Goal: Task Accomplishment & Management: Use online tool/utility

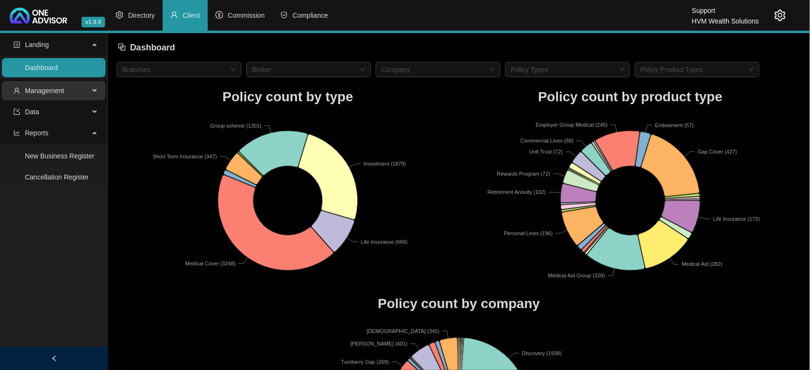
click at [60, 90] on span "Management" at bounding box center [44, 91] width 39 height 8
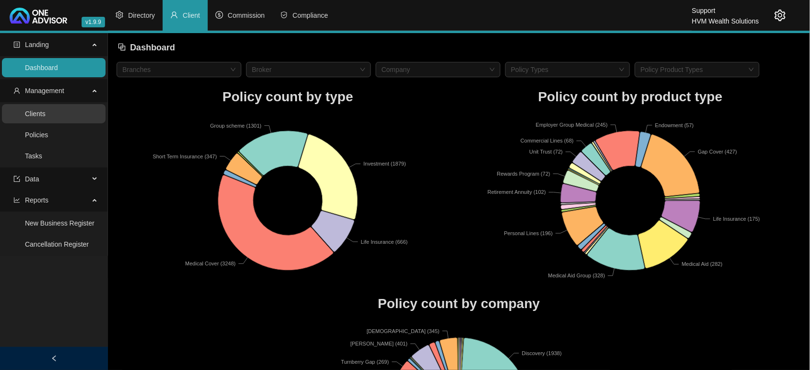
click at [46, 110] on link "Clients" at bounding box center [35, 114] width 21 height 8
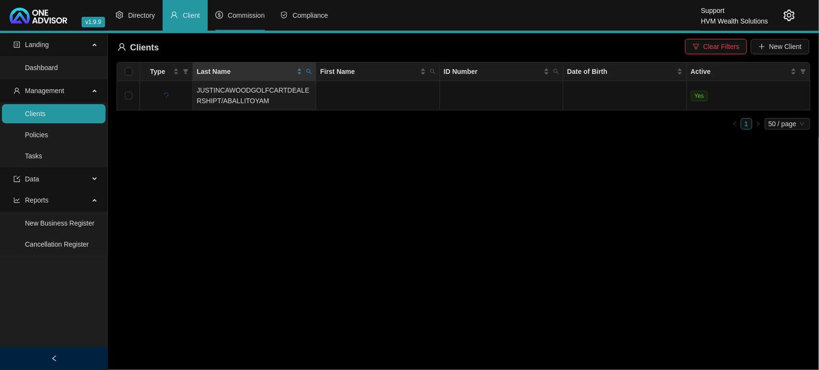
click at [239, 17] on span "Commission" at bounding box center [246, 16] width 37 height 8
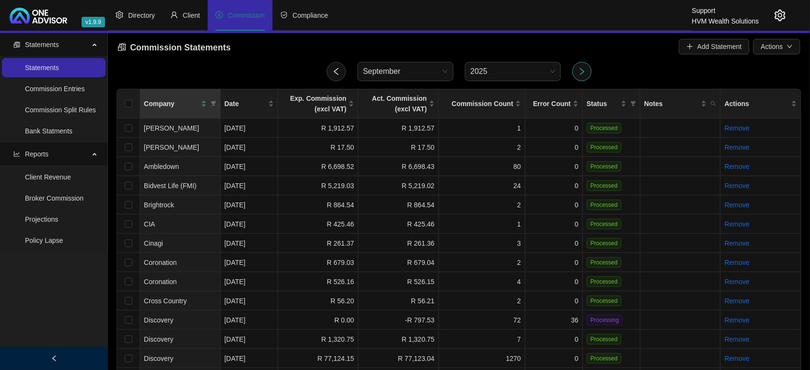
click at [584, 69] on icon "right" at bounding box center [582, 71] width 9 height 9
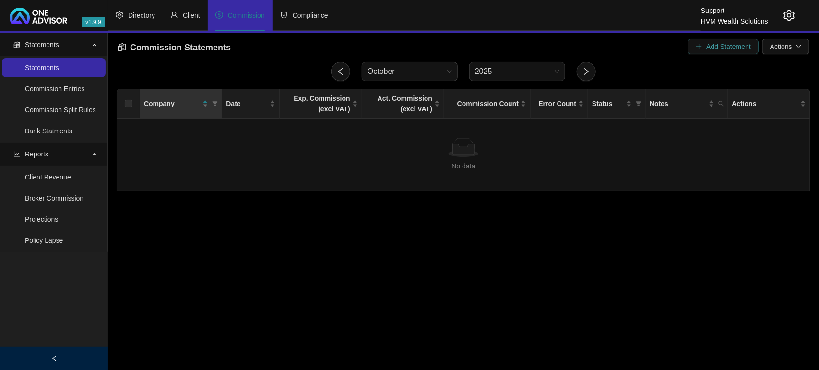
click at [719, 41] on span "Add Statement" at bounding box center [729, 46] width 45 height 11
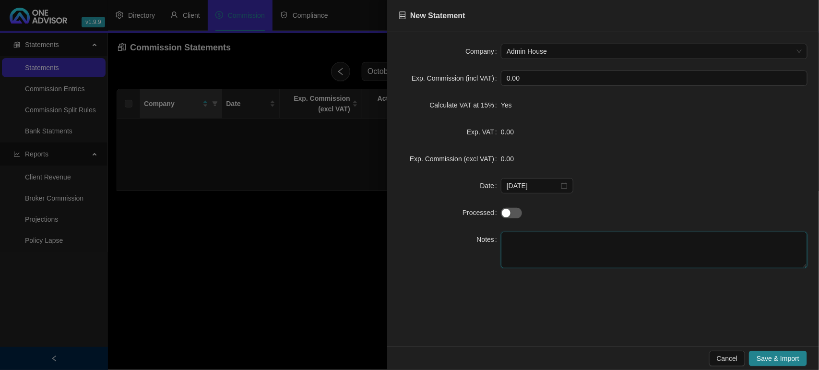
click at [535, 255] on textarea at bounding box center [654, 250] width 307 height 36
click at [558, 53] on span "Admin House" at bounding box center [654, 51] width 295 height 14
type textarea "TEST"
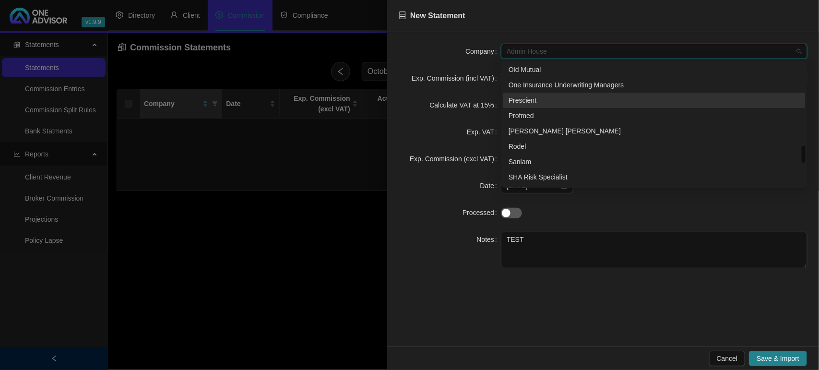
click at [543, 105] on div "Prescient" at bounding box center [654, 100] width 291 height 11
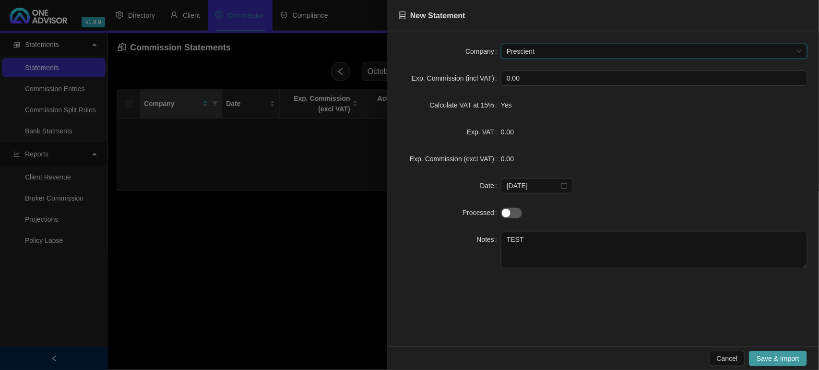
click at [783, 351] on button "Save & Import" at bounding box center [778, 358] width 58 height 15
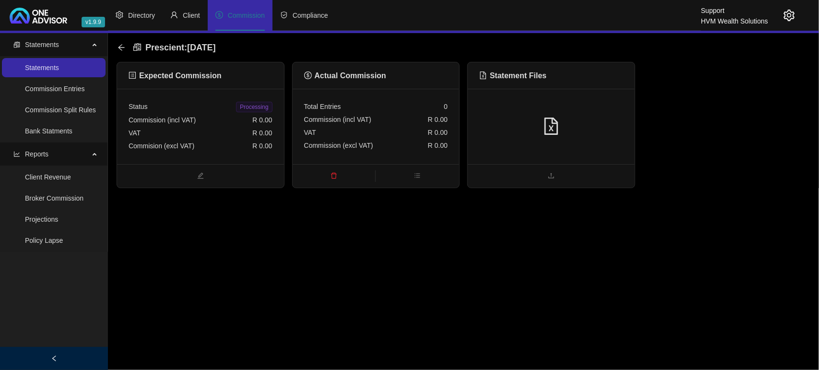
click at [545, 111] on div at bounding box center [551, 126] width 167 height 75
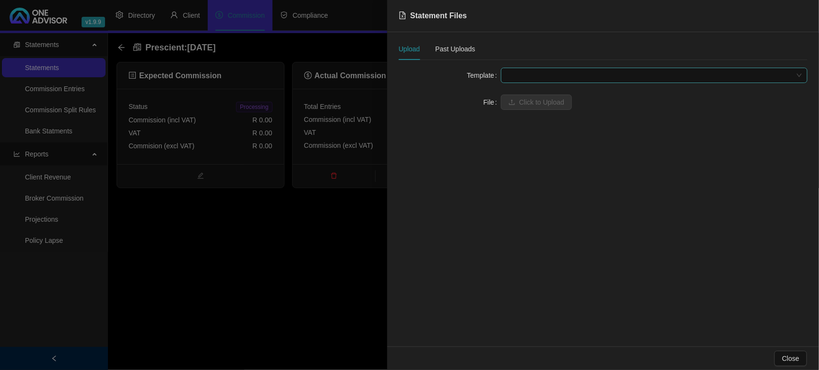
click at [553, 73] on span at bounding box center [654, 75] width 295 height 14
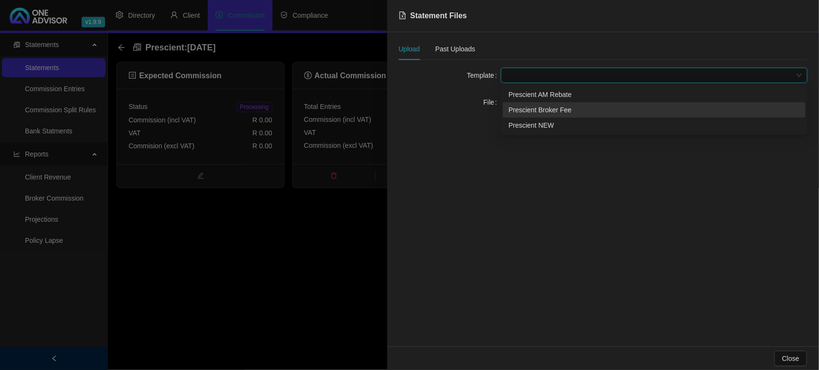
click at [545, 109] on div "Prescient Broker Fee" at bounding box center [654, 110] width 291 height 11
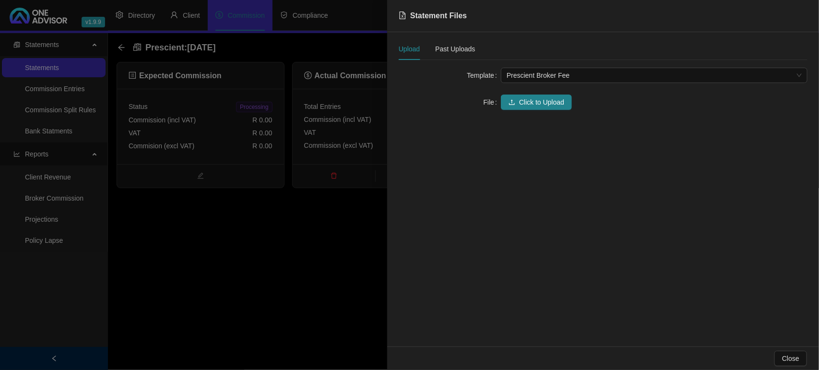
click at [545, 109] on button "Click to Upload" at bounding box center [536, 102] width 71 height 15
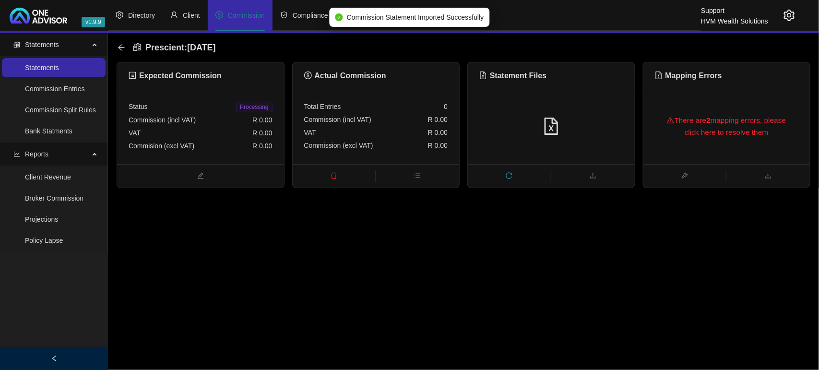
click at [713, 110] on div "There are 2 mapping errors, please click here to resolve them" at bounding box center [727, 126] width 144 height 42
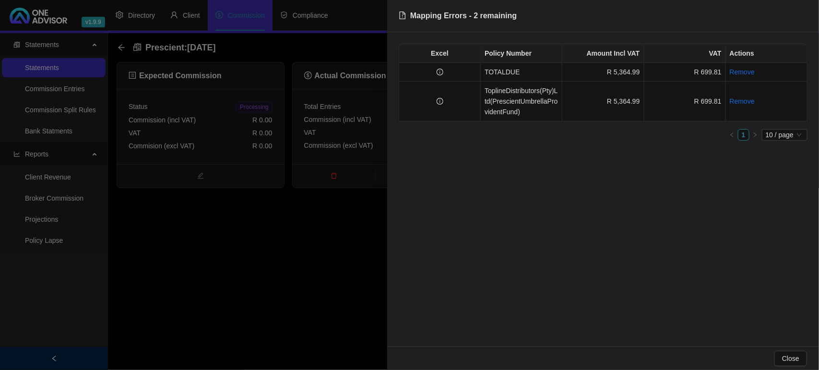
click at [330, 279] on div at bounding box center [409, 185] width 819 height 370
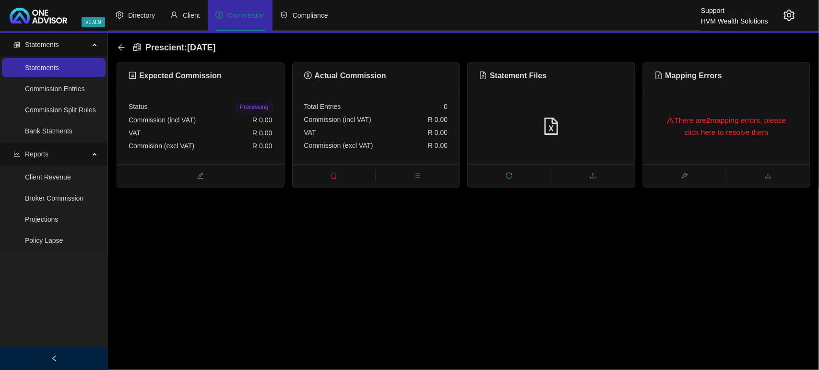
click at [791, 17] on icon "setting" at bounding box center [789, 16] width 11 height 12
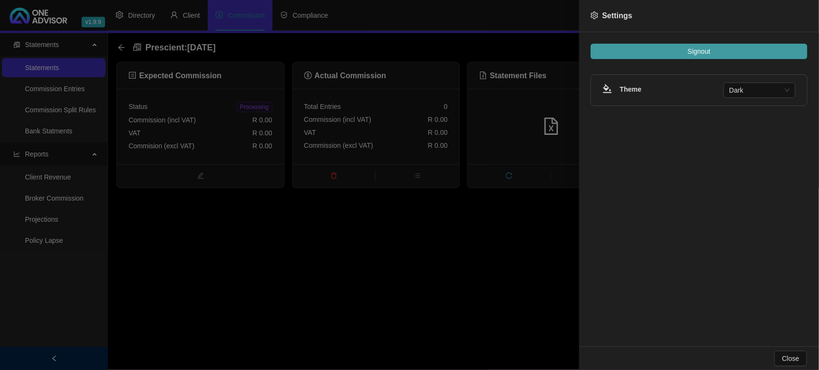
click at [728, 55] on button "Signout" at bounding box center [699, 51] width 217 height 15
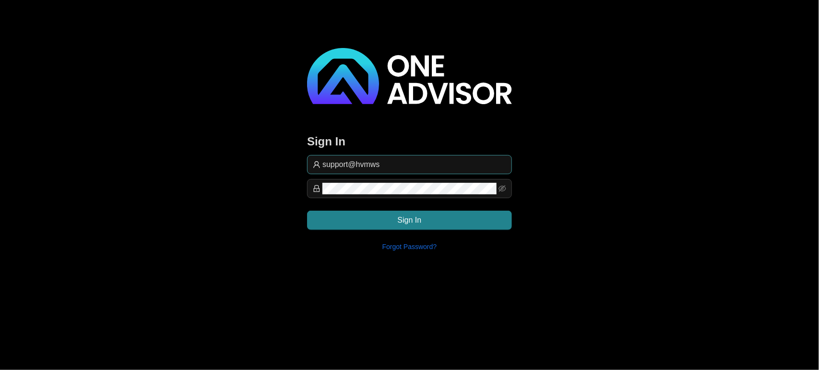
click at [420, 167] on input "support@hvmws" at bounding box center [415, 165] width 184 height 12
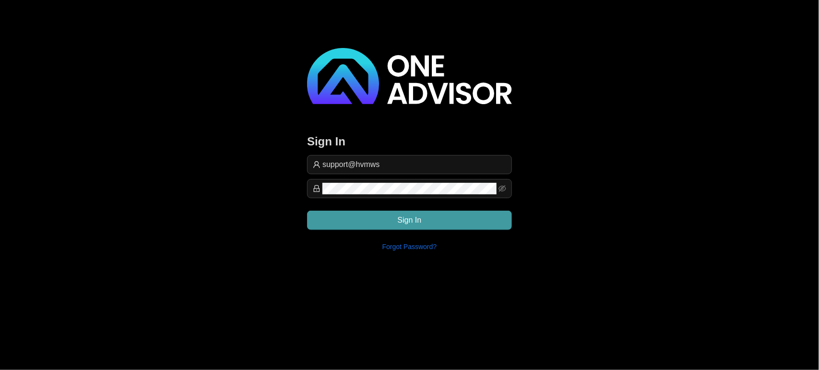
type input "[EMAIL_ADDRESS][DOMAIN_NAME]"
click at [487, 217] on button "Sign In" at bounding box center [409, 220] width 205 height 19
